Goal: Navigation & Orientation: Find specific page/section

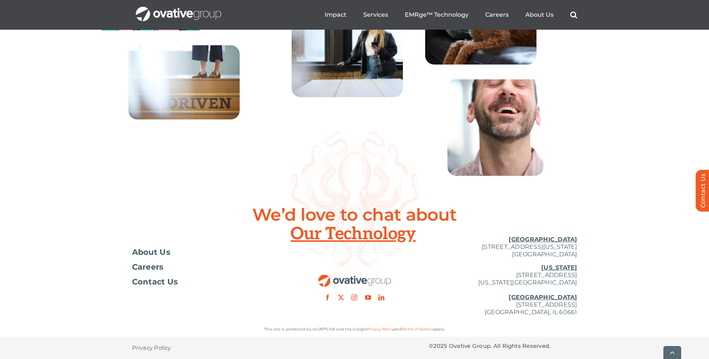
scroll to position [2669, 0]
click at [163, 256] on span "About Us" at bounding box center [151, 252] width 39 height 7
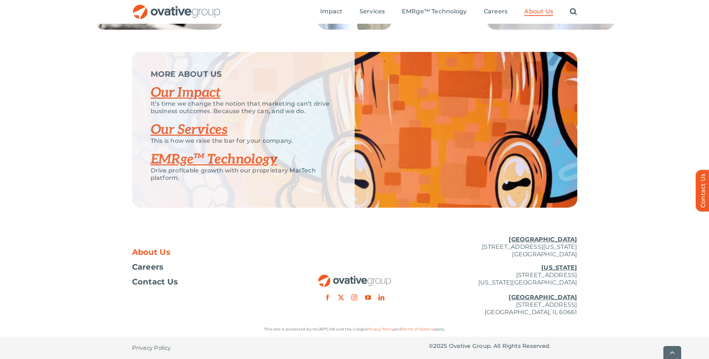
scroll to position [1542, 0]
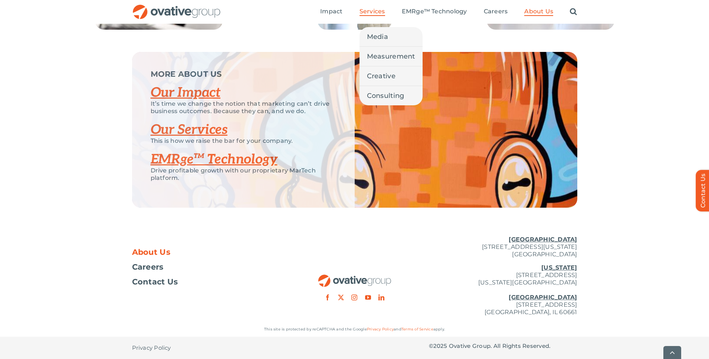
click at [381, 13] on span "Services" at bounding box center [373, 11] width 26 height 7
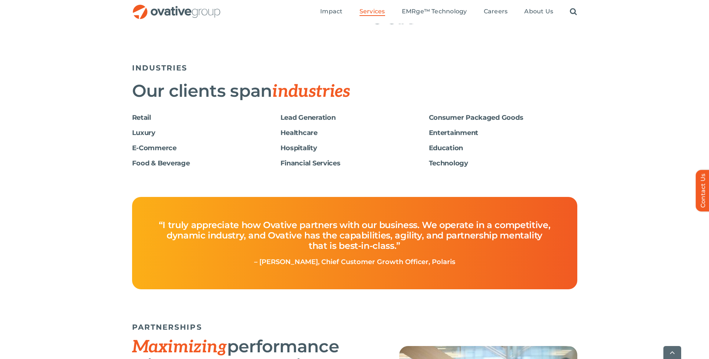
scroll to position [1264, 0]
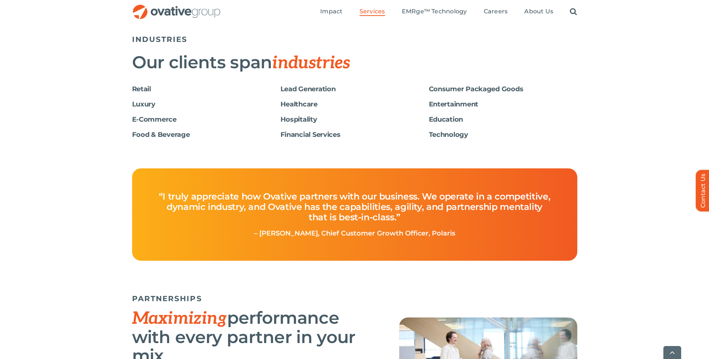
click at [138, 89] on h6 "Retail" at bounding box center [206, 89] width 148 height 8
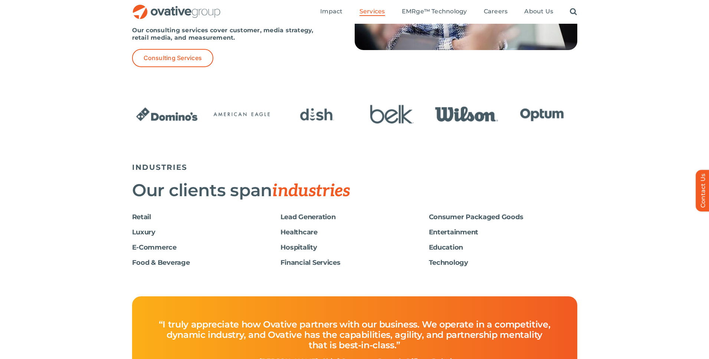
scroll to position [1135, 0]
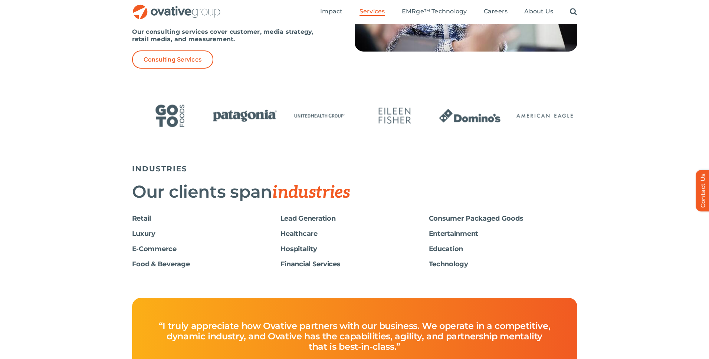
click at [167, 0] on html "Skip to content Marketing is broken—but there’s a better way. Read more. Market…" at bounding box center [354, 34] width 709 height 2339
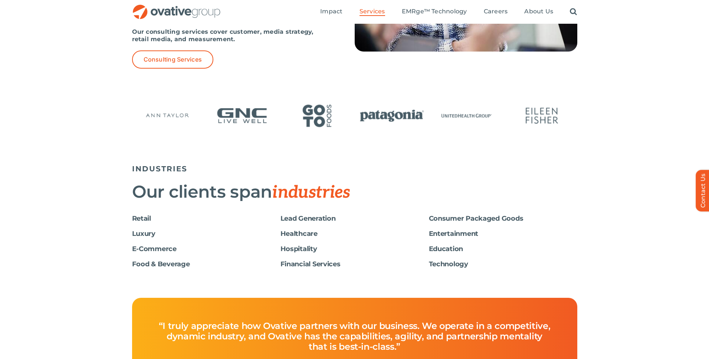
click at [168, 12] on img "OG_Full_horizontal_RGB" at bounding box center [176, 11] width 89 height 15
